Goal: Information Seeking & Learning: Understand process/instructions

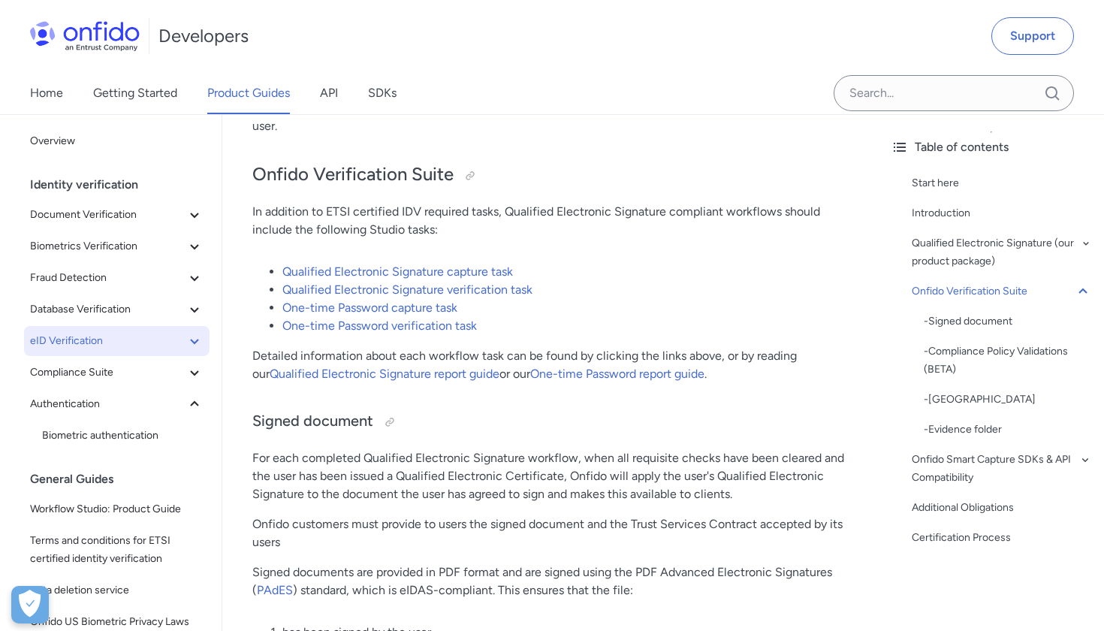
click at [192, 342] on icon at bounding box center [195, 341] width 18 height 18
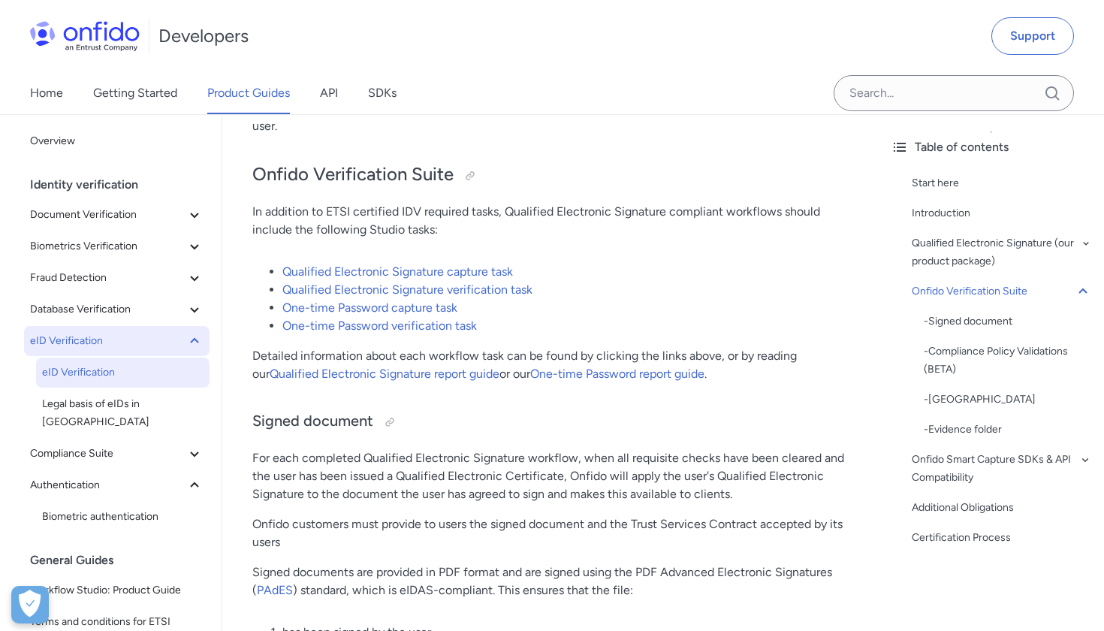
click at [107, 374] on span "eID Verification" at bounding box center [122, 372] width 161 height 18
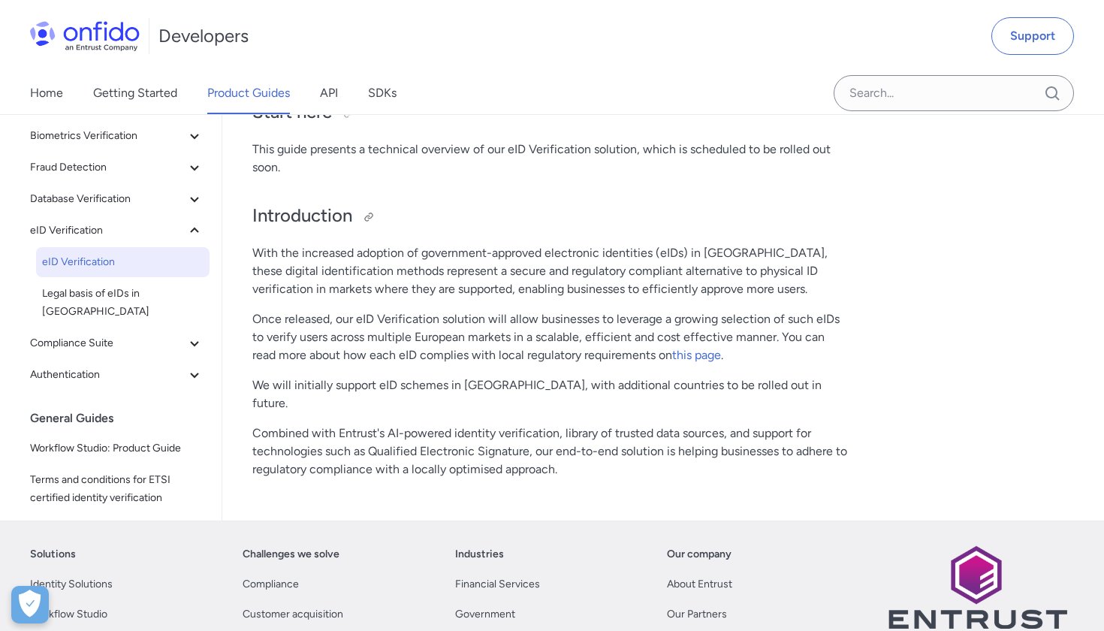
scroll to position [189, 0]
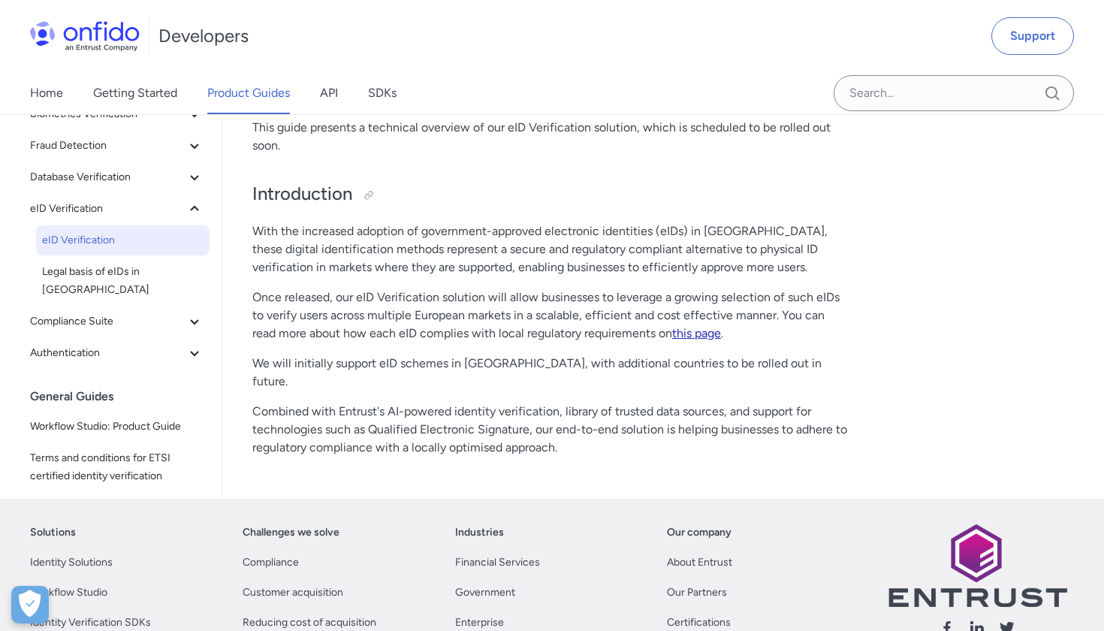
click at [708, 338] on link "this page" at bounding box center [696, 333] width 49 height 14
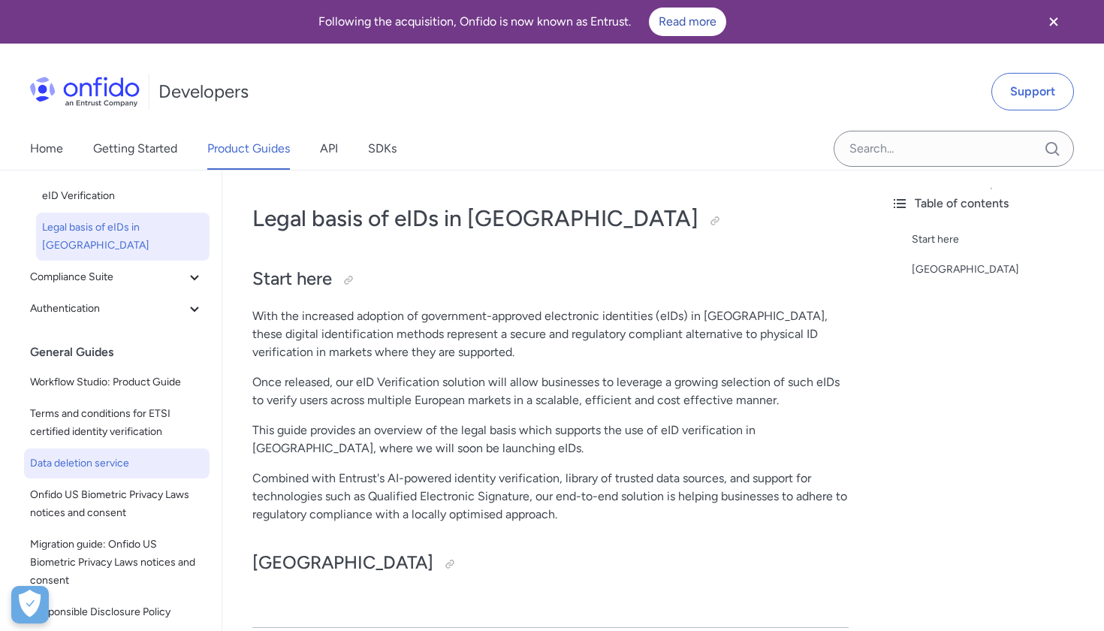
scroll to position [228, 0]
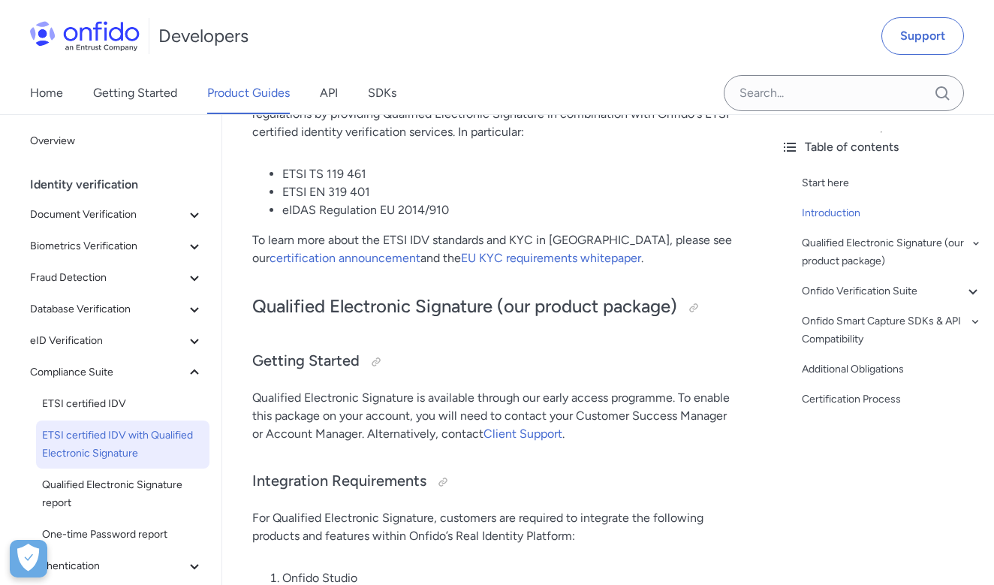
scroll to position [295, 0]
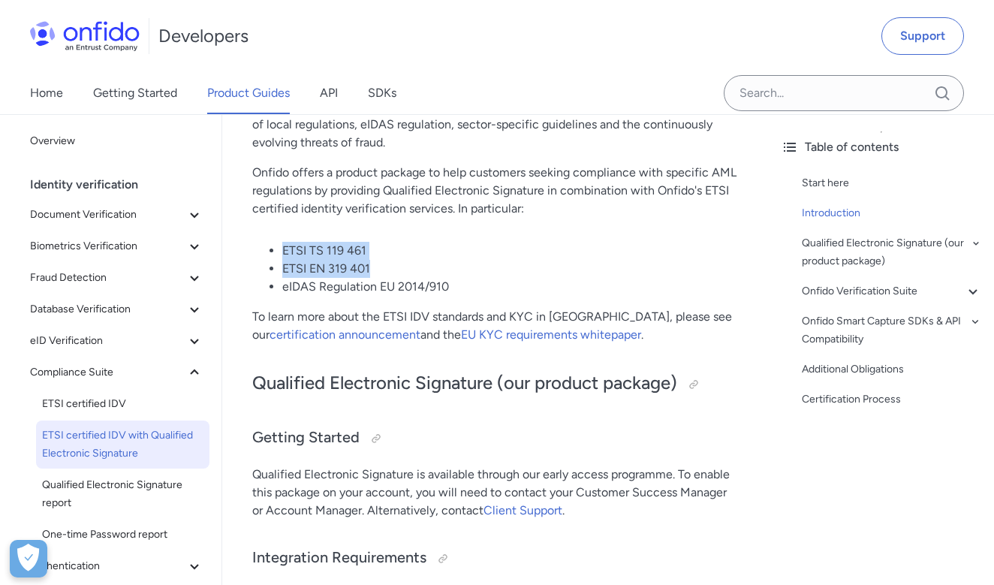
drag, startPoint x: 376, startPoint y: 268, endPoint x: 274, endPoint y: 244, distance: 104.2
click at [273, 244] on ul "ETSI TS 119 461 ETSI EN 319 401 eIDAS Regulation EU 2014/910" at bounding box center [495, 269] width 487 height 54
copy ul "ETSI TS 119 461 ETSI EN 319 401"
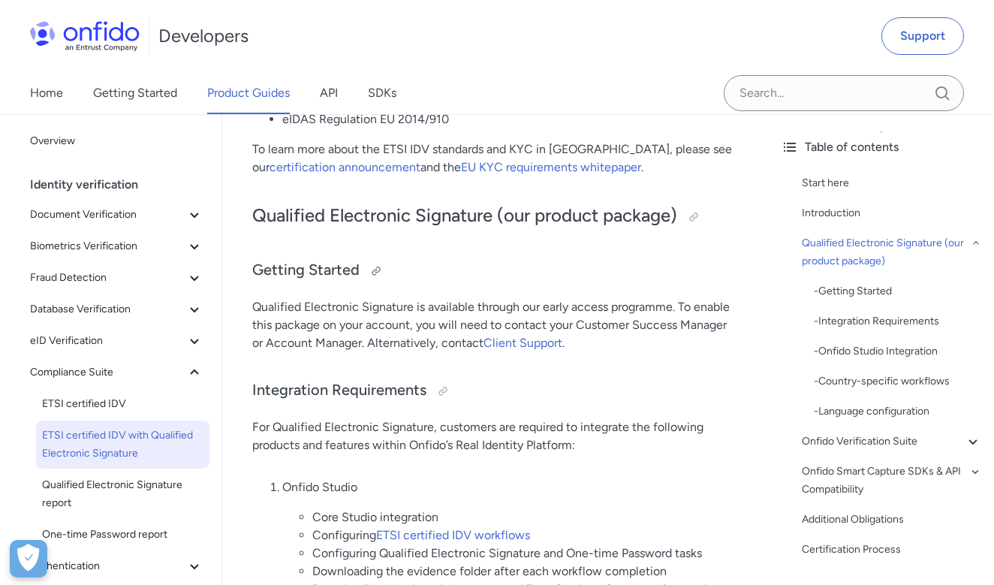
scroll to position [463, 0]
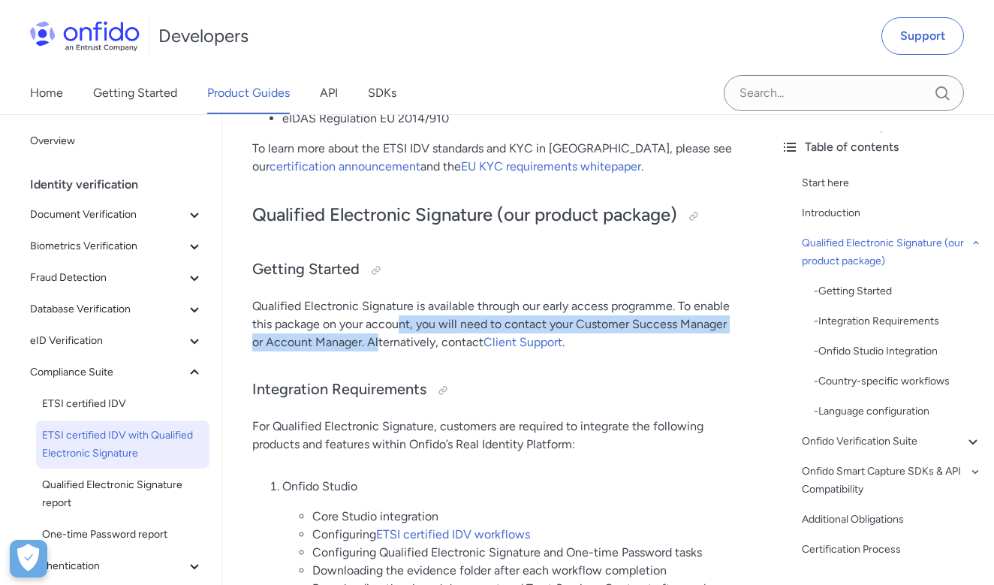
drag, startPoint x: 398, startPoint y: 318, endPoint x: 380, endPoint y: 343, distance: 30.6
click at [379, 343] on p "Qualified Electronic Signature is available through our early access programme.…" at bounding box center [495, 324] width 487 height 54
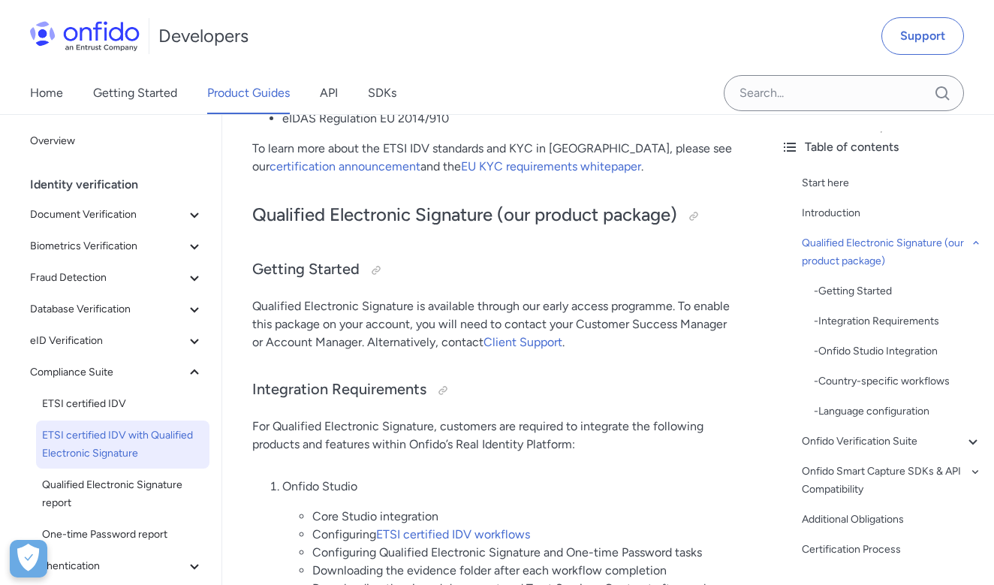
click at [338, 428] on p "For Qualified Electronic Signature, customers are required to integrate the fol…" at bounding box center [495, 436] width 487 height 36
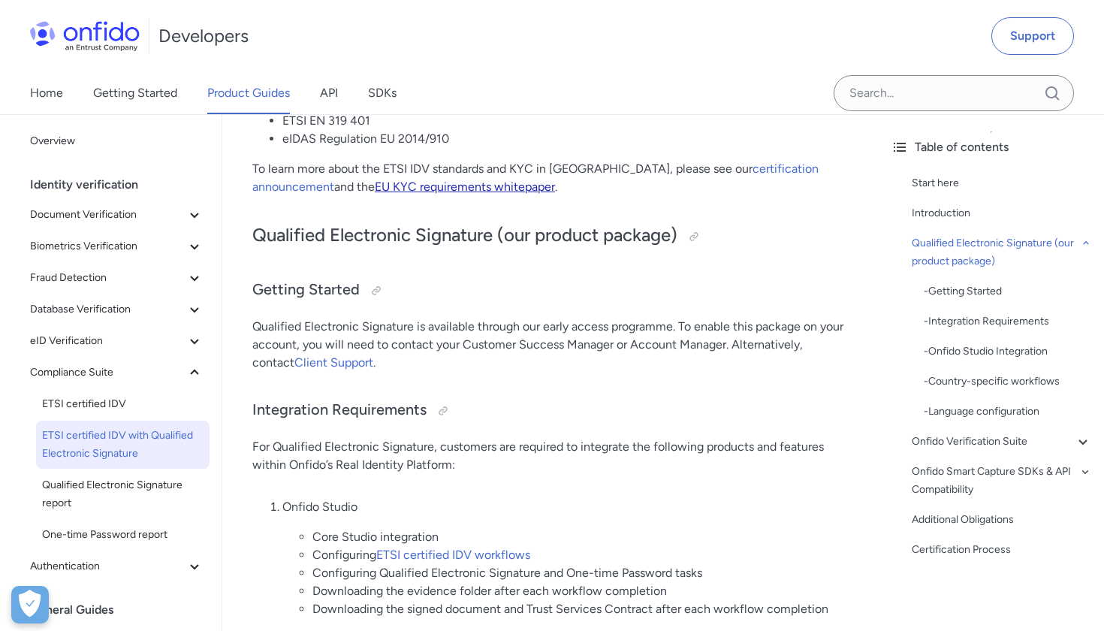
scroll to position [395, 0]
click at [364, 229] on h2 "Qualified Electronic Signature (our product package)" at bounding box center [550, 236] width 596 height 26
click at [706, 234] on div at bounding box center [694, 237] width 24 height 24
click at [977, 294] on div "- Getting Started" at bounding box center [1008, 291] width 168 height 18
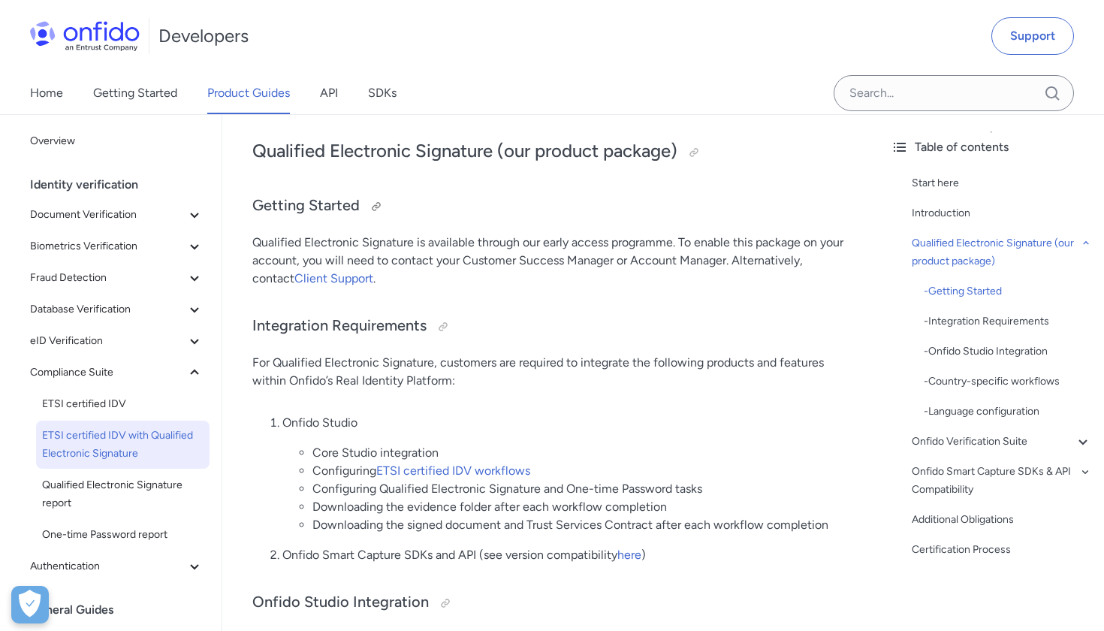
scroll to position [478, 0]
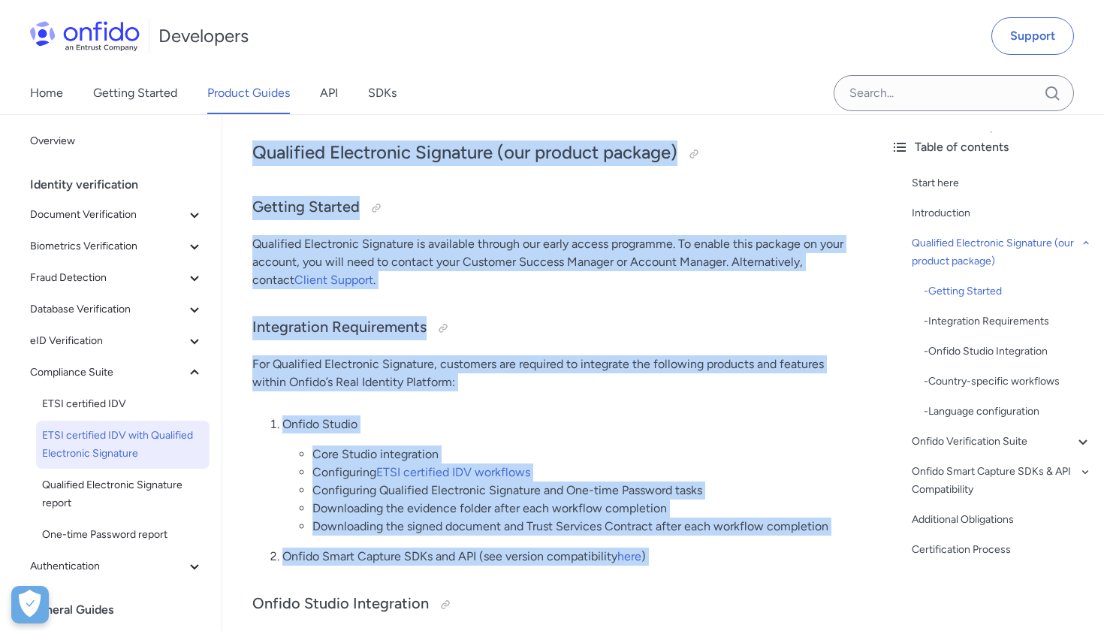
drag, startPoint x: 256, startPoint y: 153, endPoint x: 558, endPoint y: 584, distance: 525.7
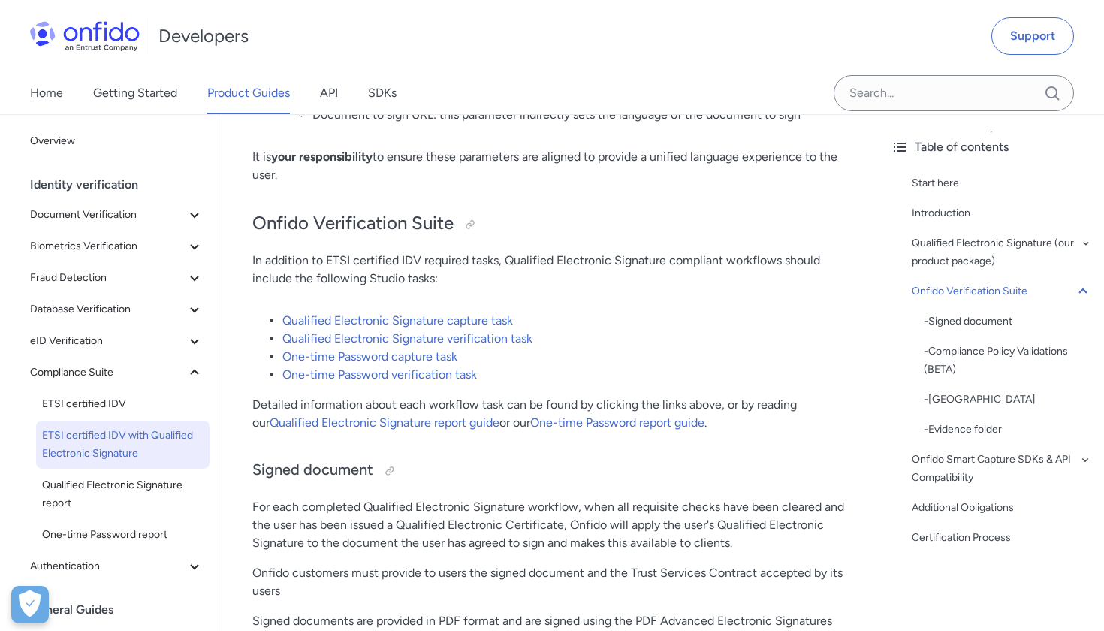
scroll to position [2784, 0]
click at [629, 318] on li "Qualified Electronic Signature capture task" at bounding box center [565, 321] width 566 height 18
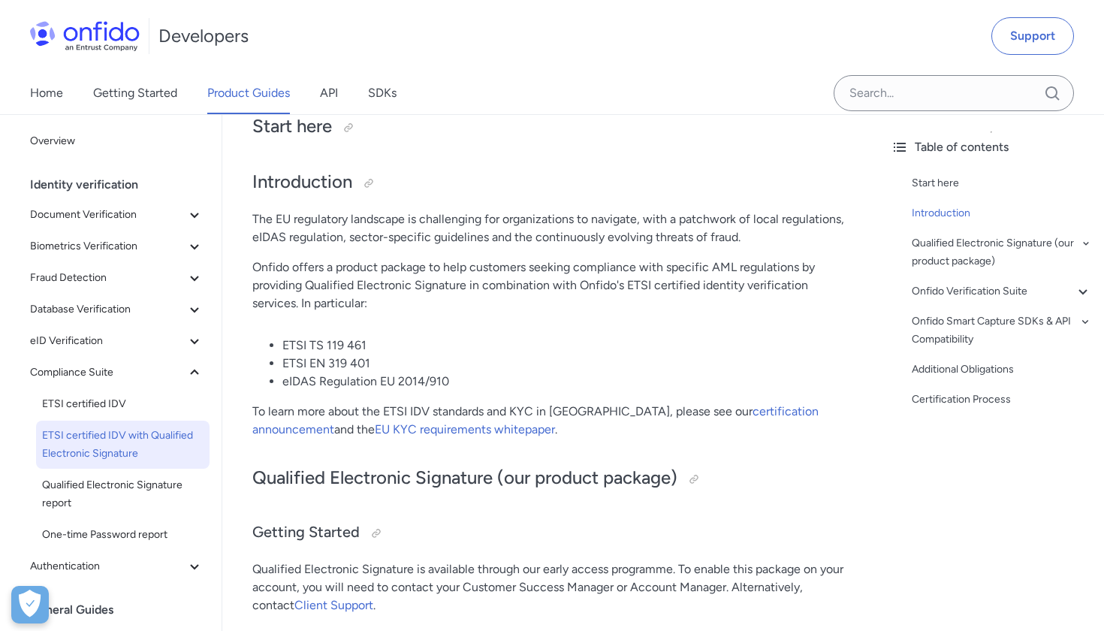
scroll to position [154, 0]
click at [994, 256] on div "Qualified Electronic Signature (our product package)" at bounding box center [1002, 252] width 180 height 36
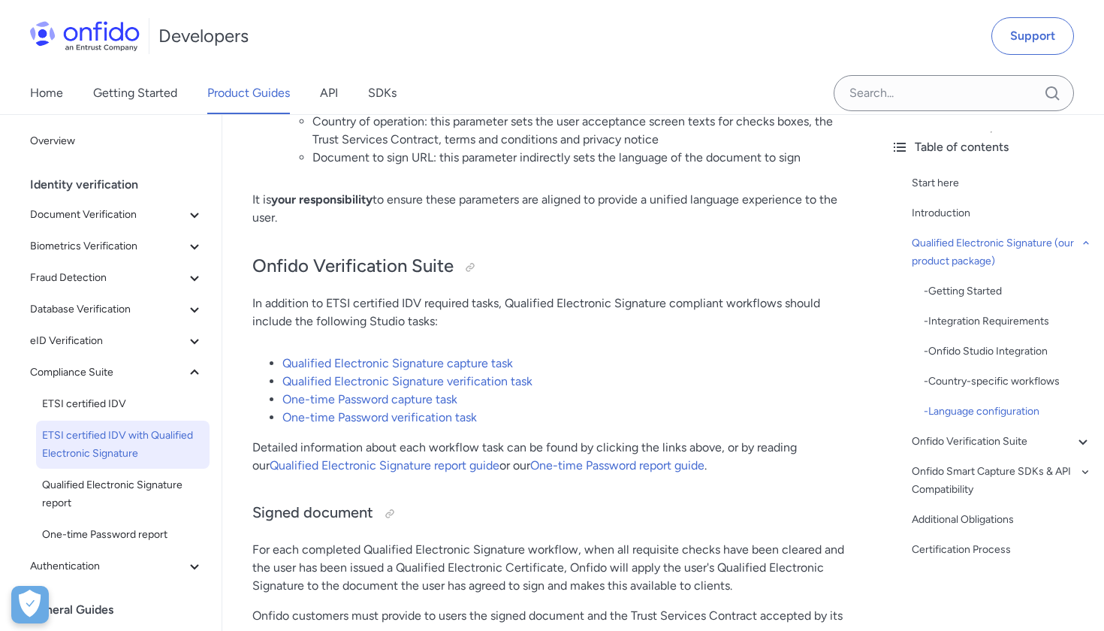
scroll to position [2748, 0]
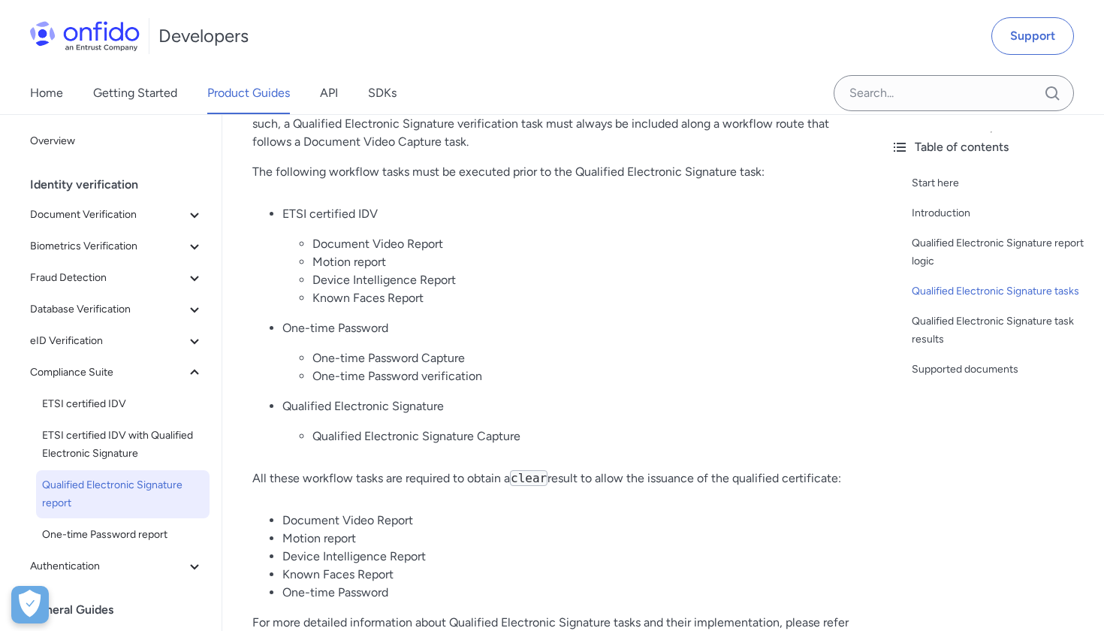
scroll to position [704, 0]
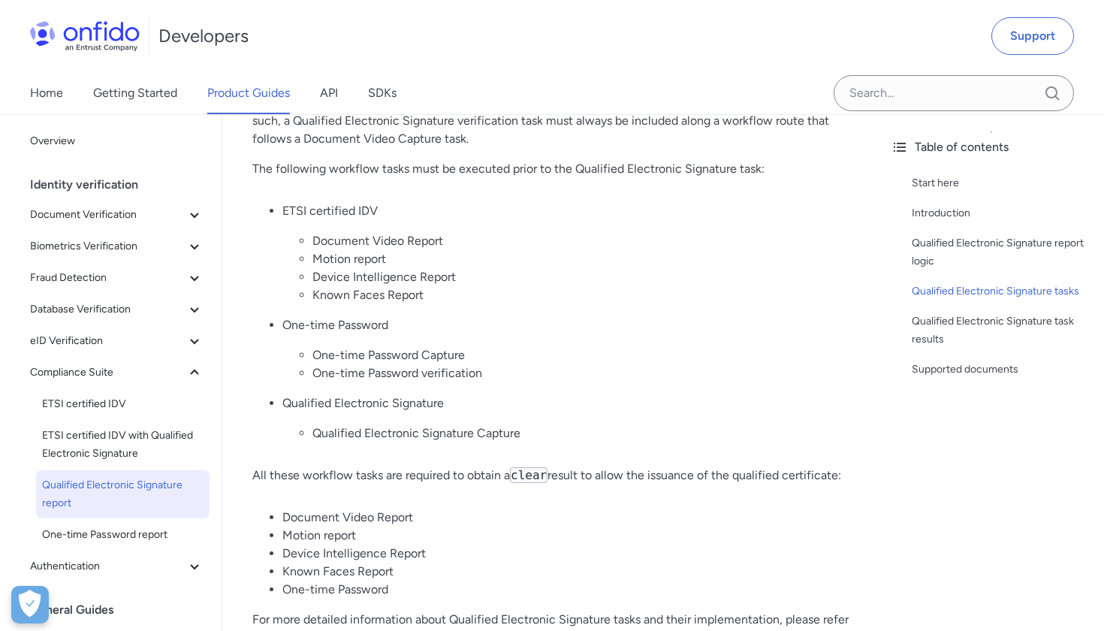
click at [524, 474] on code "clear" at bounding box center [529, 475] width 38 height 16
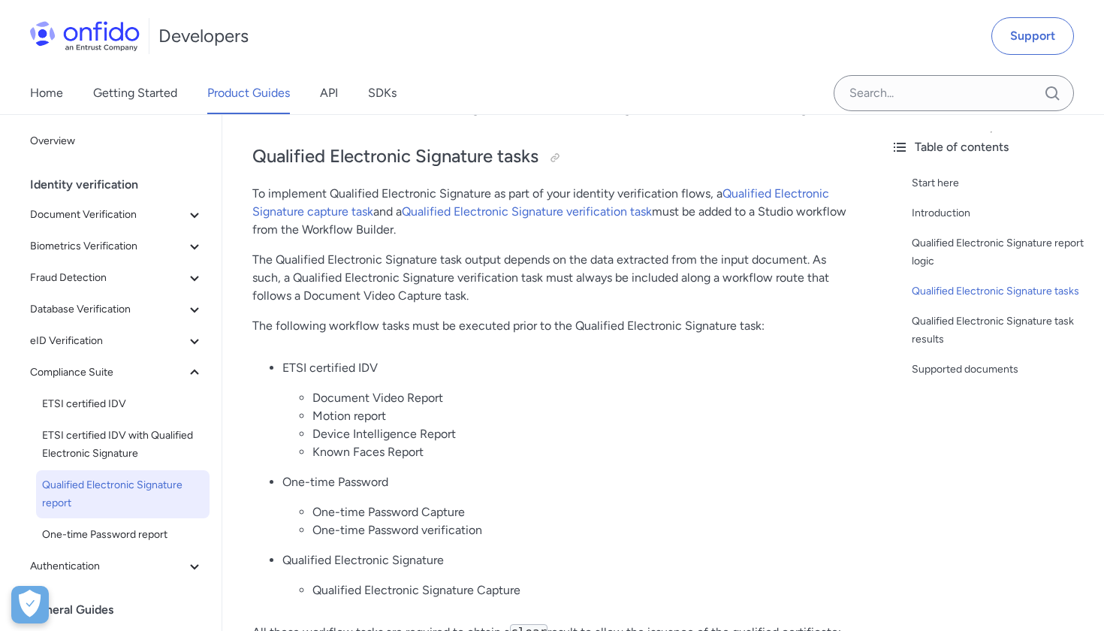
scroll to position [547, 0]
click at [368, 216] on link "Qualified Electronic Signature capture task" at bounding box center [540, 202] width 577 height 32
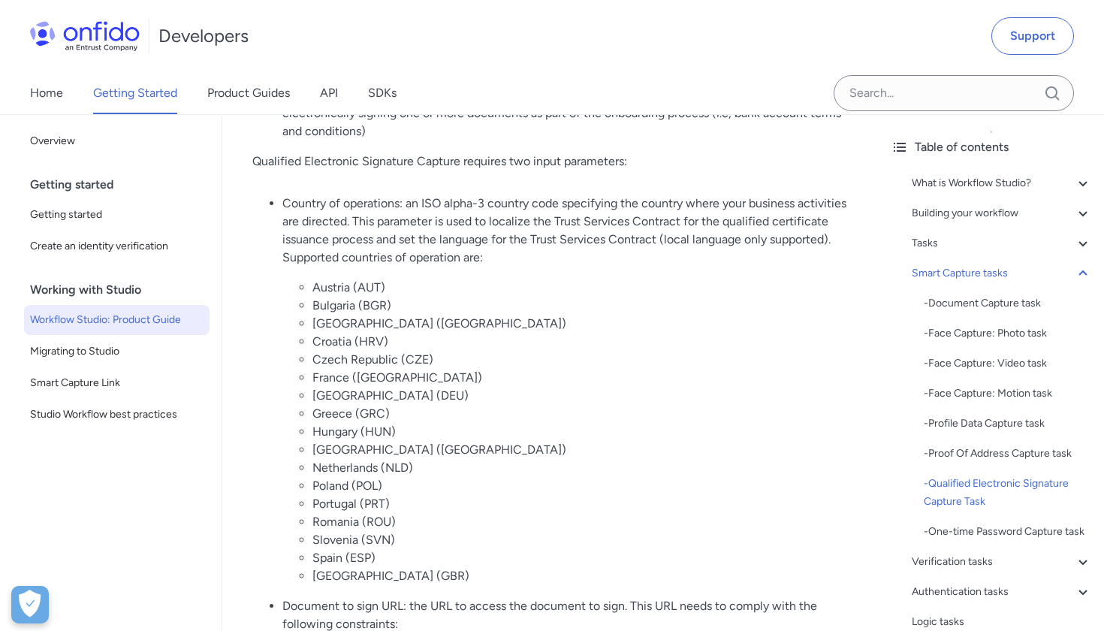
scroll to position [8897, 0]
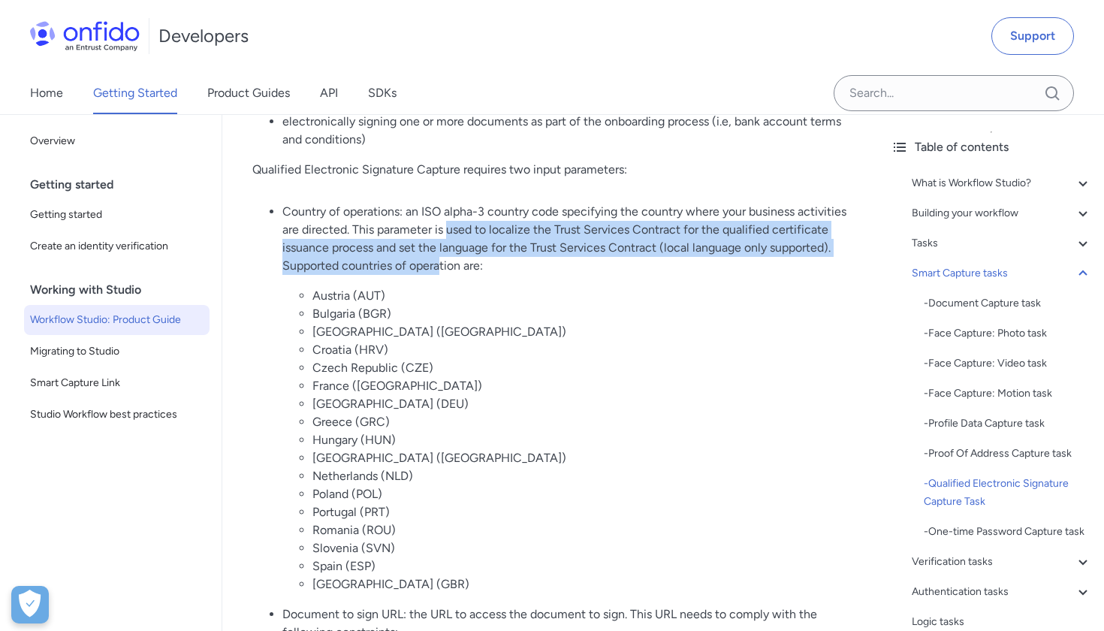
drag, startPoint x: 502, startPoint y: 248, endPoint x: 508, endPoint y: 284, distance: 36.5
click at [508, 275] on p "Country of operations: an ISO alpha-3 country code specifying the country where…" at bounding box center [565, 239] width 566 height 72
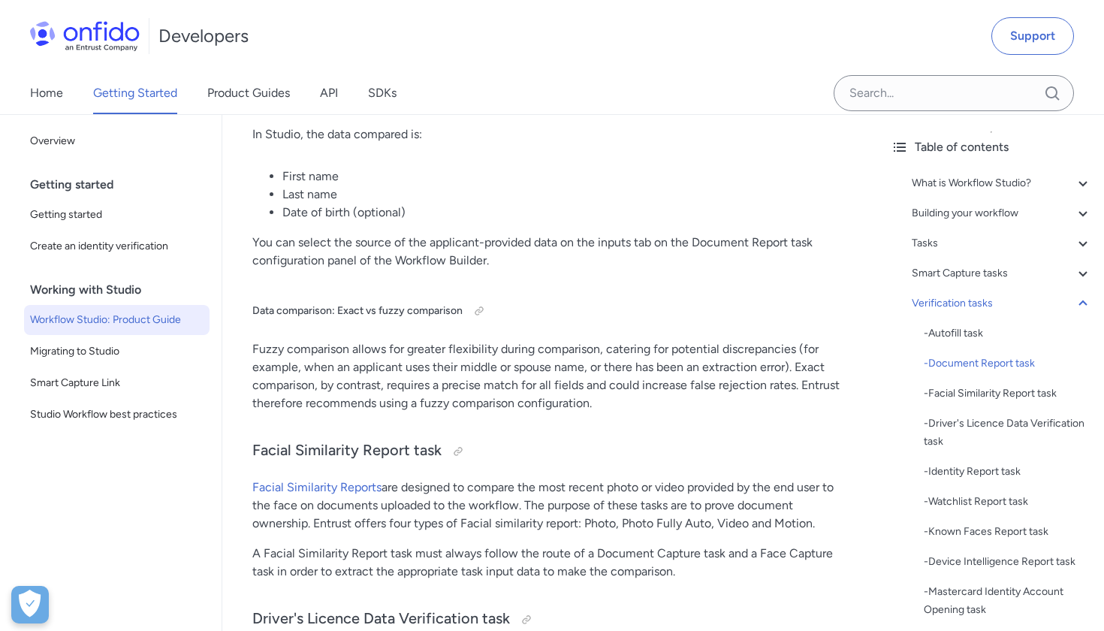
scroll to position [12157, 0]
